Goal: Task Accomplishment & Management: Use online tool/utility

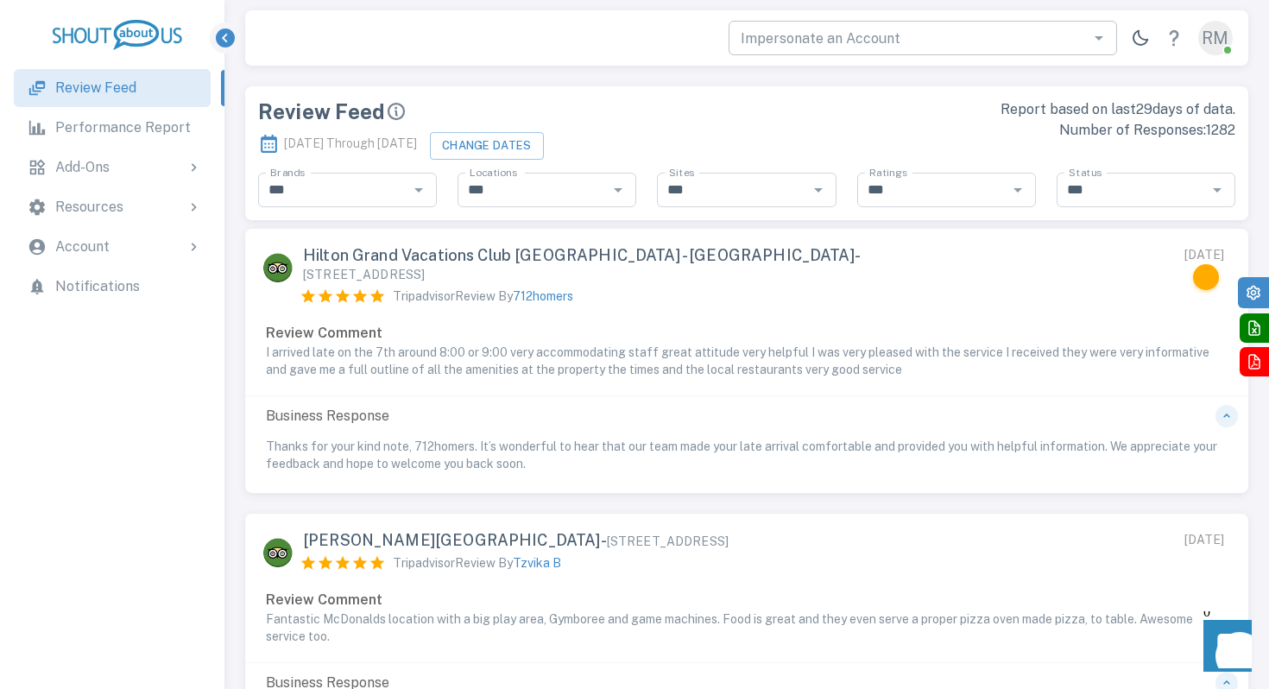
click at [865, 41] on input "Impersonate an Account" at bounding box center [909, 38] width 350 height 24
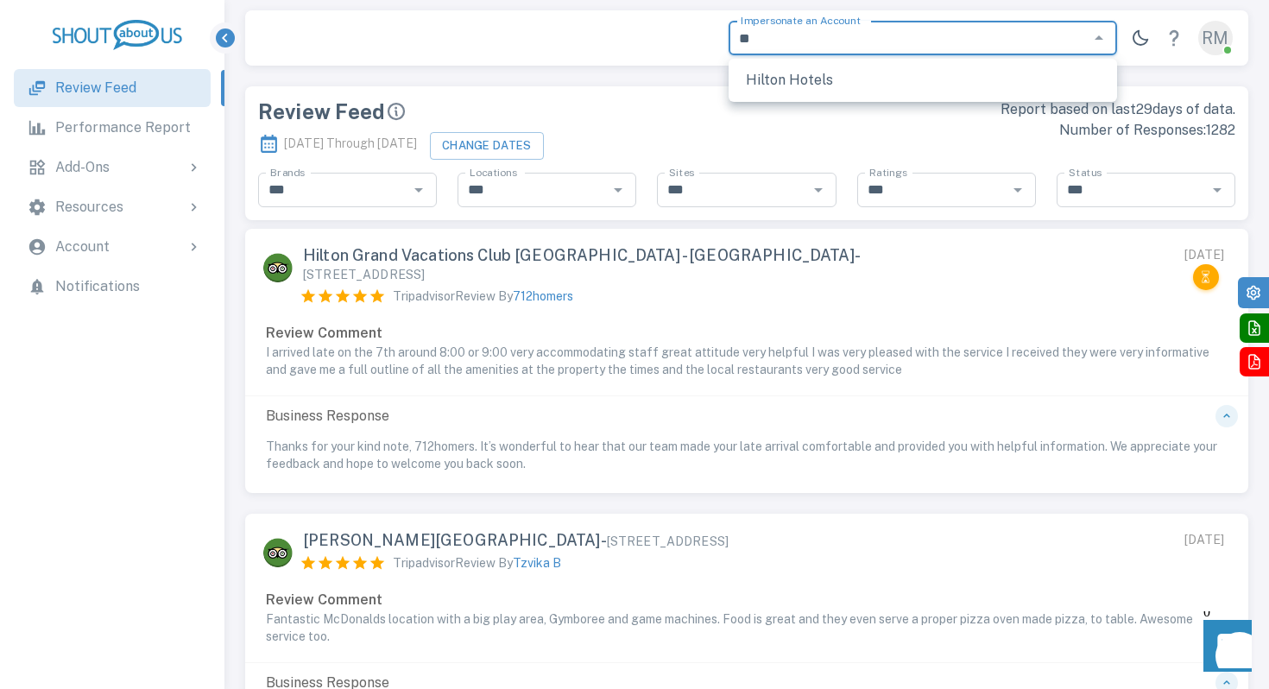
type input "*"
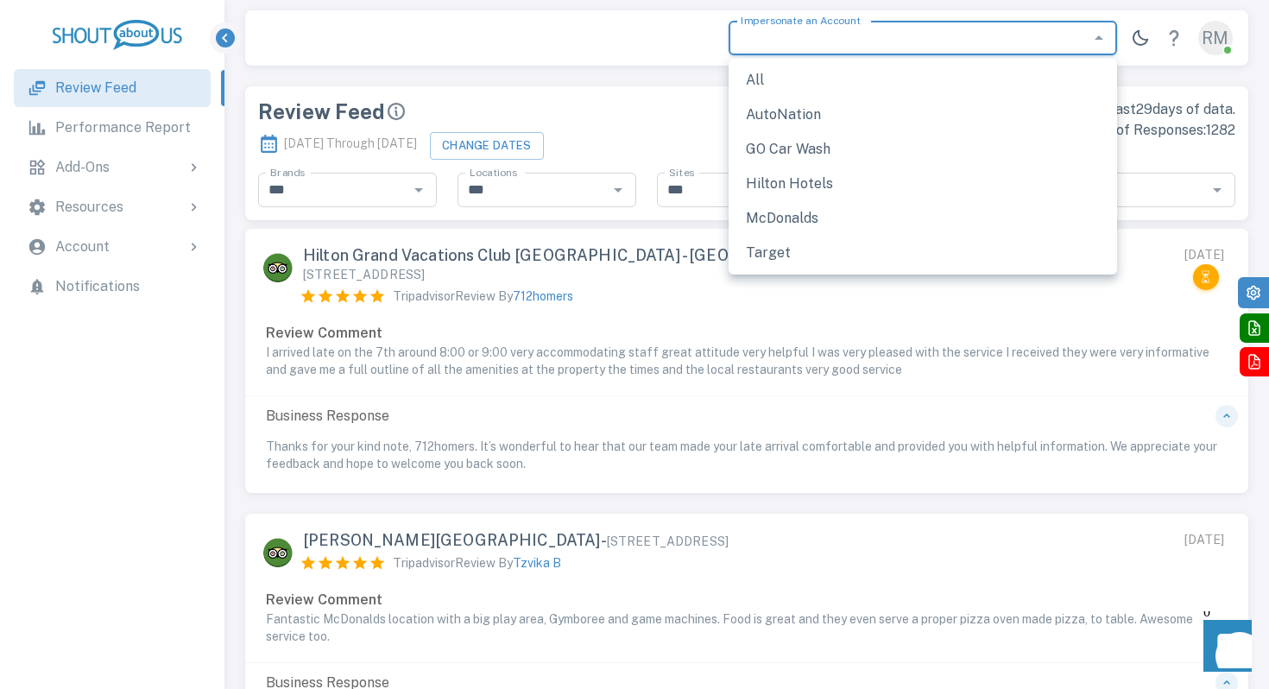
click at [840, 182] on li "Hilton Hotels" at bounding box center [922, 184] width 388 height 35
type input "**********"
